Goal: Use online tool/utility: Utilize a website feature to perform a specific function

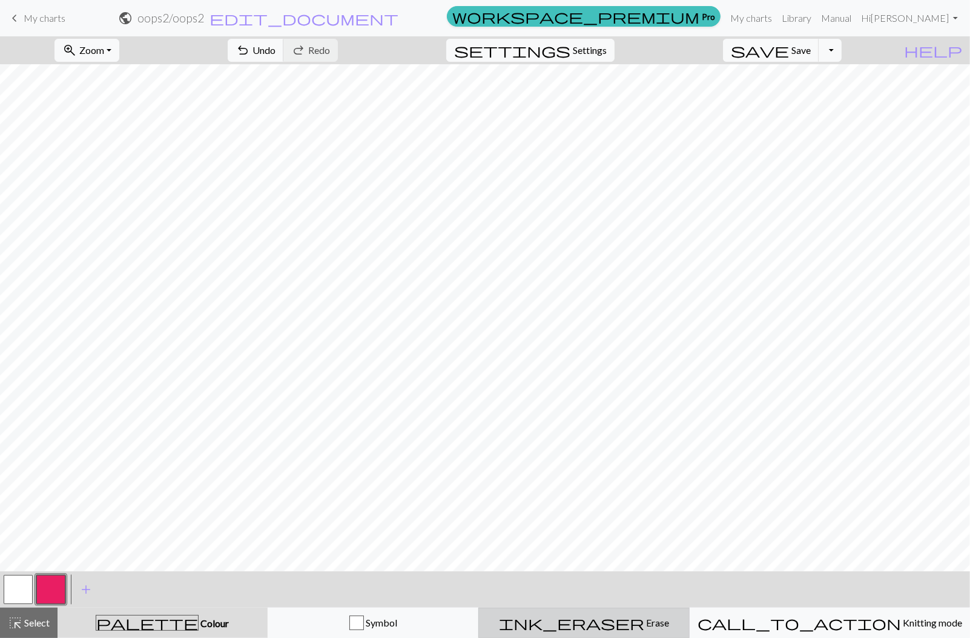
click at [617, 624] on span "ink_eraser" at bounding box center [571, 622] width 145 height 17
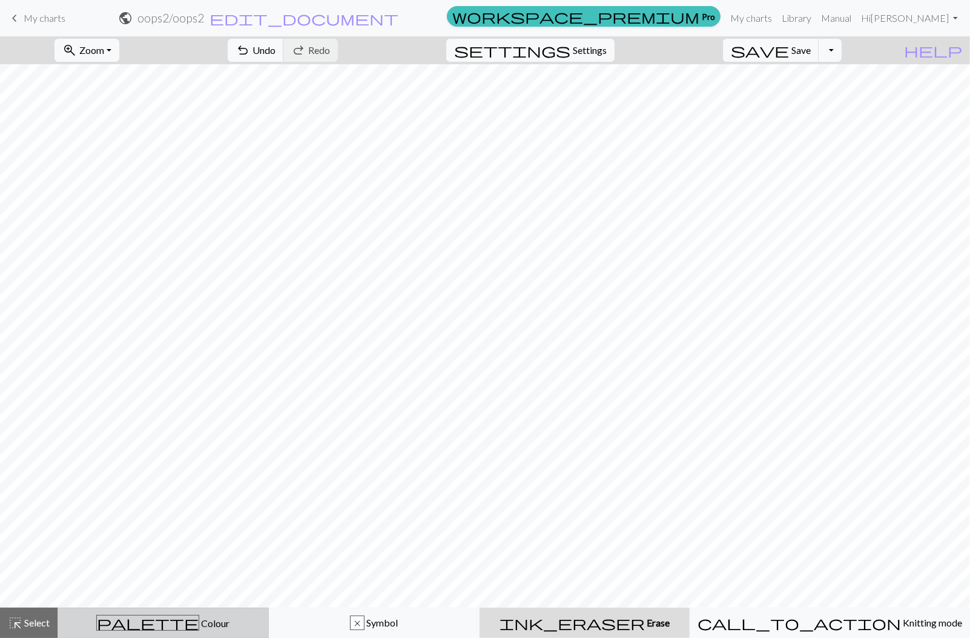
click at [199, 620] on span "Colour" at bounding box center [214, 623] width 30 height 12
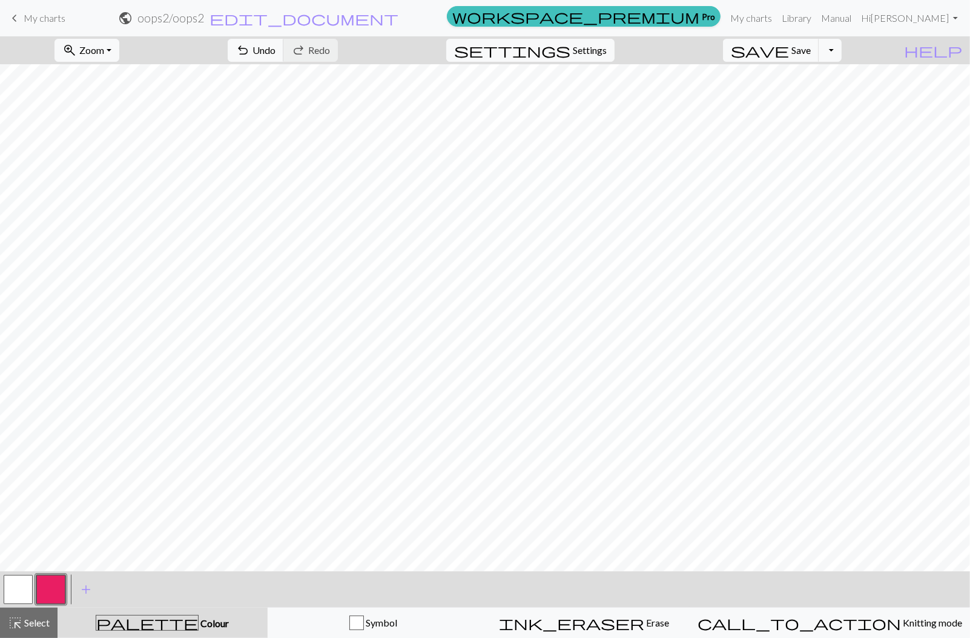
click at [55, 584] on button "button" at bounding box center [50, 589] width 29 height 29
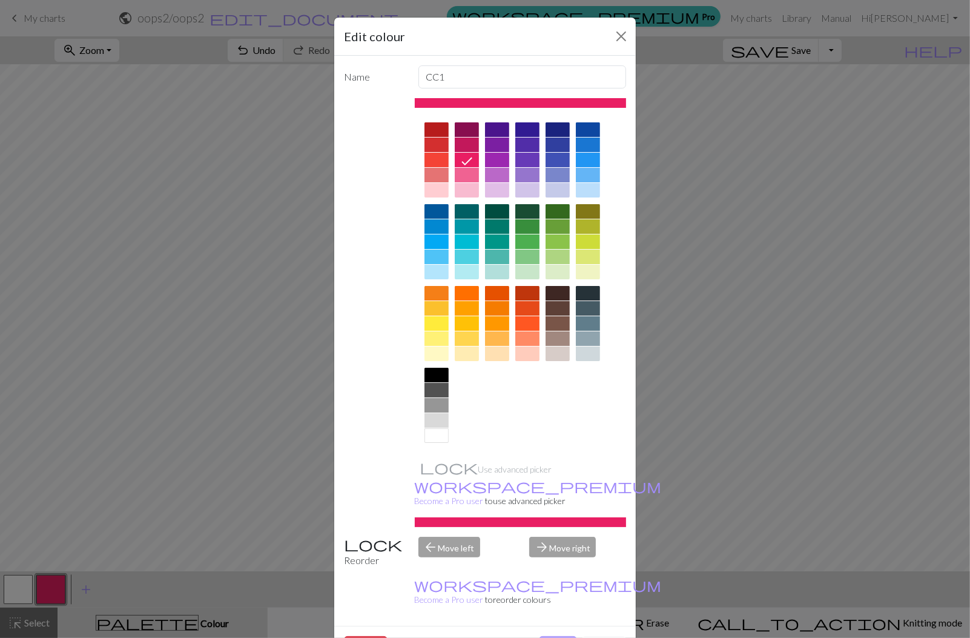
click at [554, 636] on button "Done" at bounding box center [558, 647] width 38 height 23
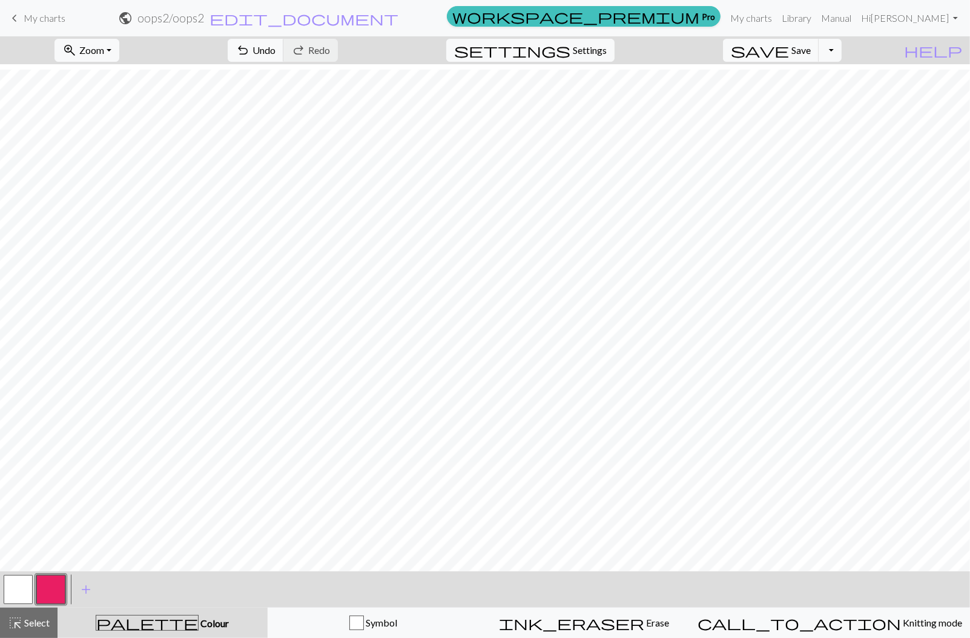
scroll to position [31, 0]
click at [789, 51] on span "save" at bounding box center [760, 50] width 58 height 17
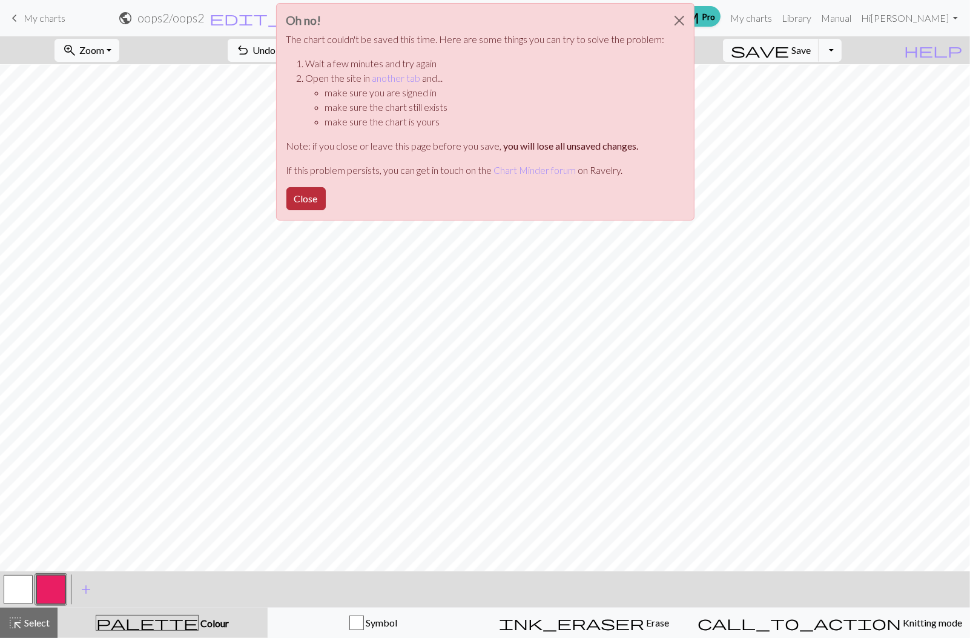
click at [314, 195] on button "Close" at bounding box center [305, 198] width 39 height 23
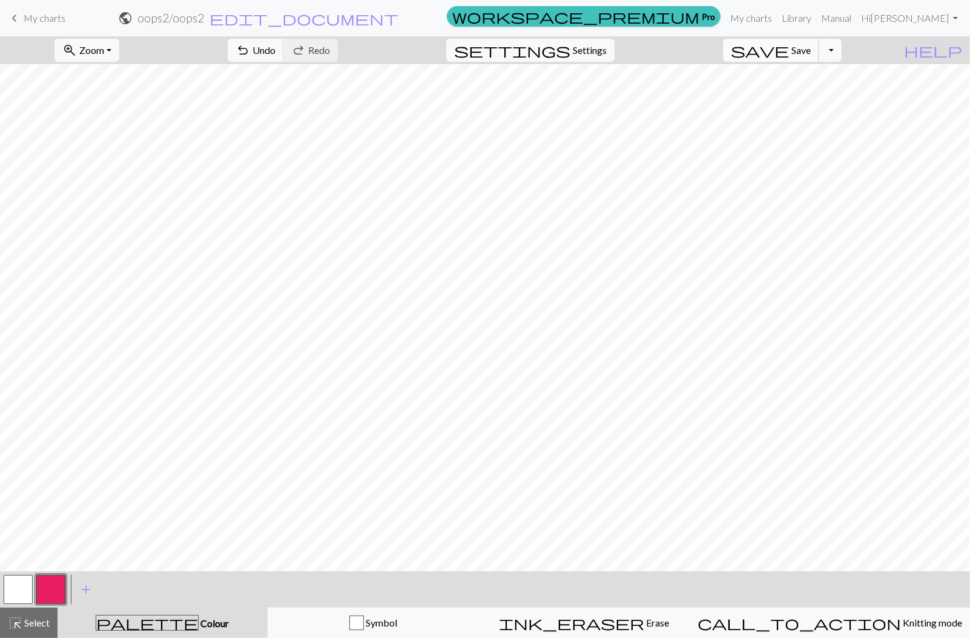
click at [789, 53] on span "save" at bounding box center [760, 50] width 58 height 17
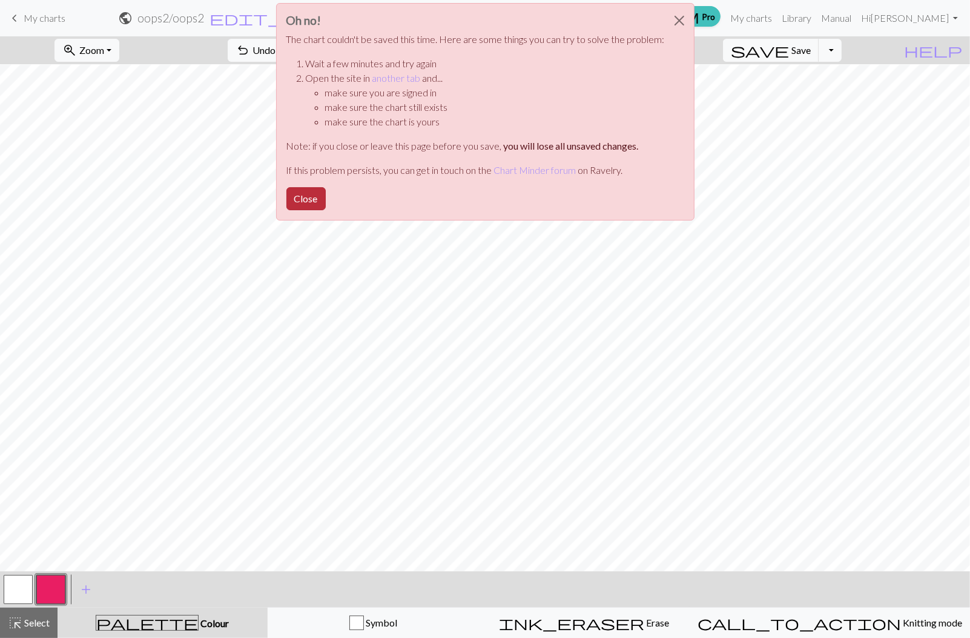
click at [314, 196] on button "Close" at bounding box center [305, 198] width 39 height 23
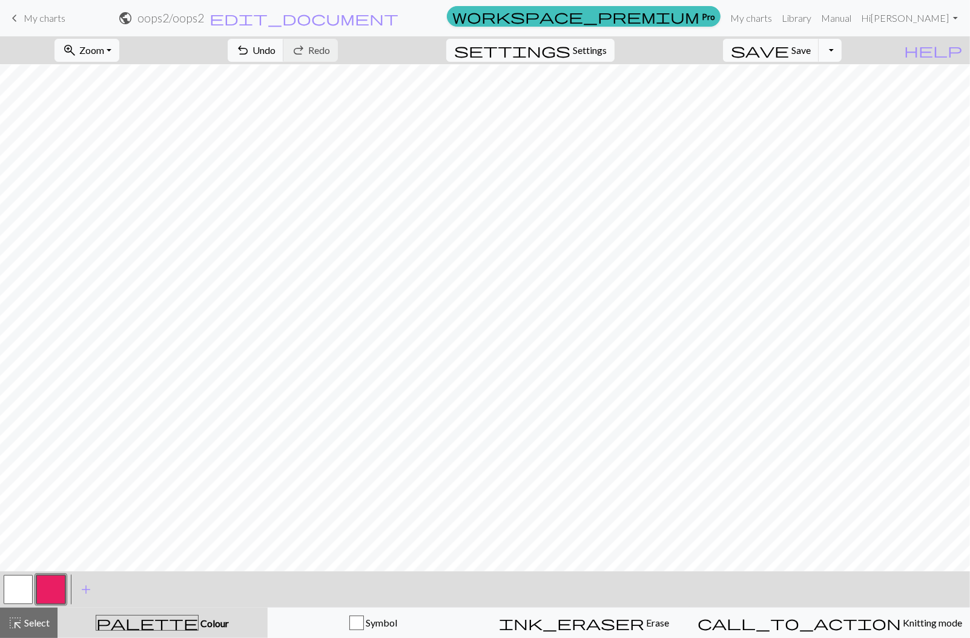
click at [842, 53] on button "Toggle Dropdown" at bounding box center [830, 50] width 23 height 23
click at [820, 79] on button "file_copy Save a copy" at bounding box center [741, 76] width 200 height 19
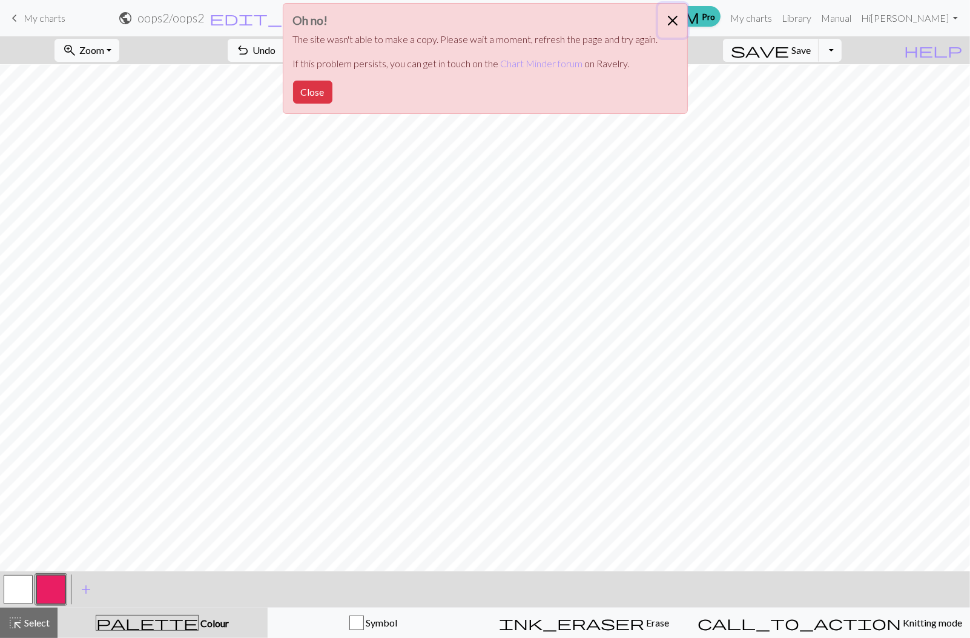
click at [673, 19] on button "Close" at bounding box center [672, 21] width 29 height 34
